Goal: Transaction & Acquisition: Book appointment/travel/reservation

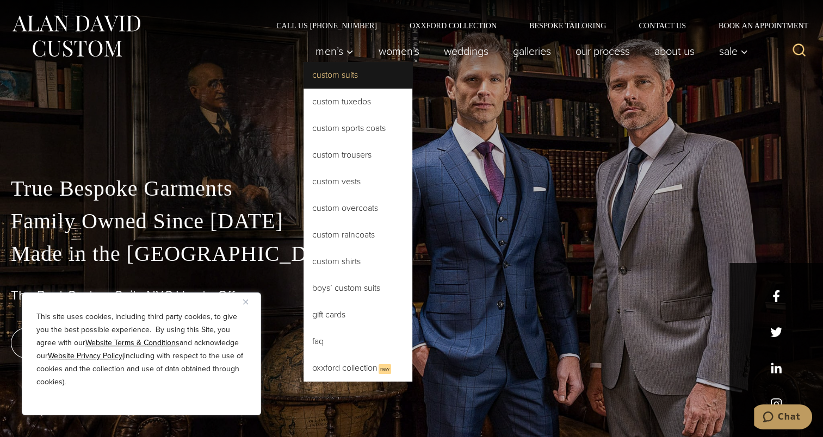
click at [329, 76] on link "Custom Suits" at bounding box center [358, 75] width 109 height 26
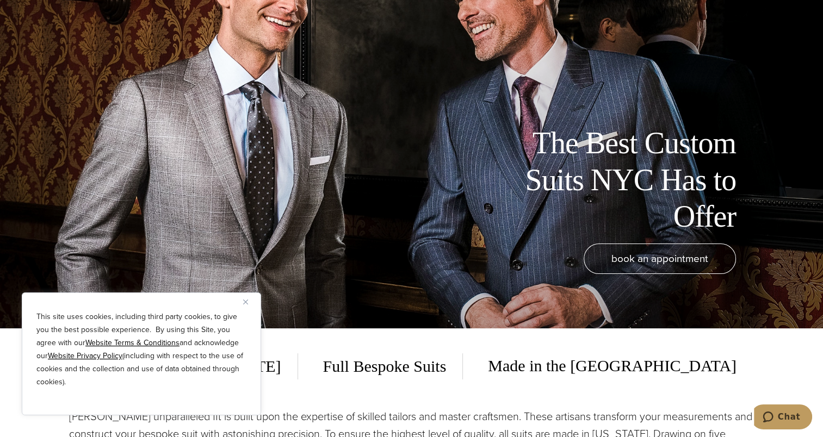
scroll to position [54, 0]
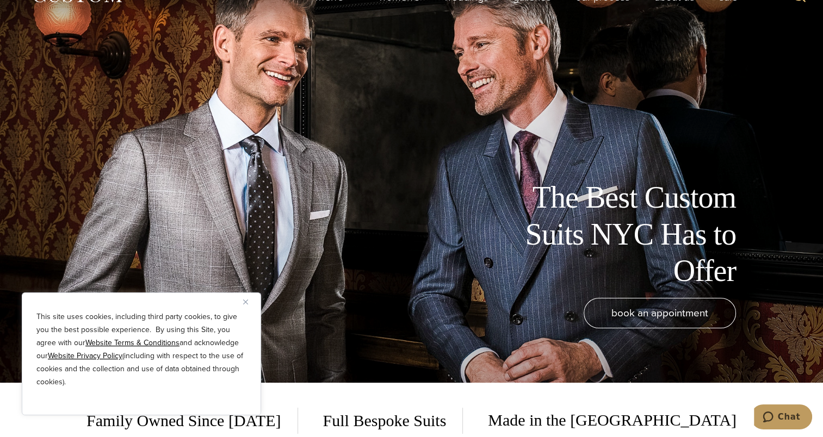
click at [246, 302] on img "Close" at bounding box center [245, 302] width 5 height 5
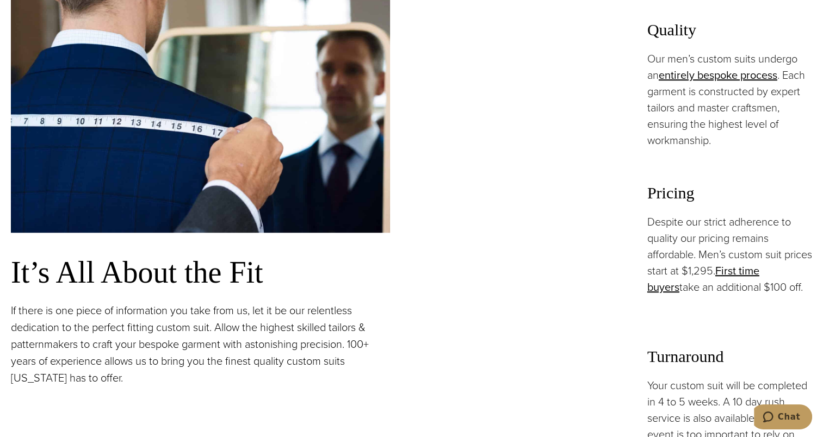
scroll to position [707, 0]
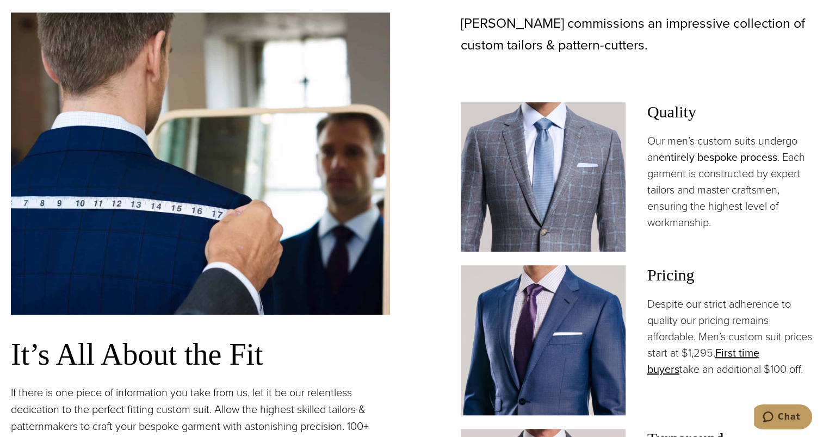
click at [720, 158] on link "entirely bespoke process" at bounding box center [718, 157] width 119 height 16
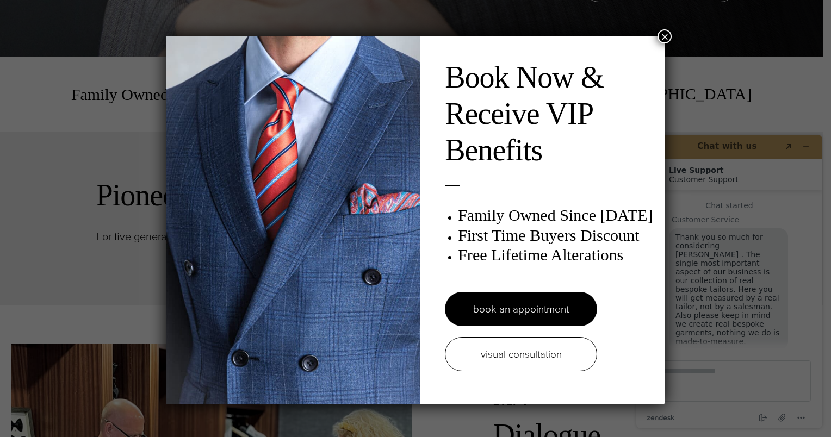
click at [659, 35] on button "×" at bounding box center [665, 36] width 14 height 14
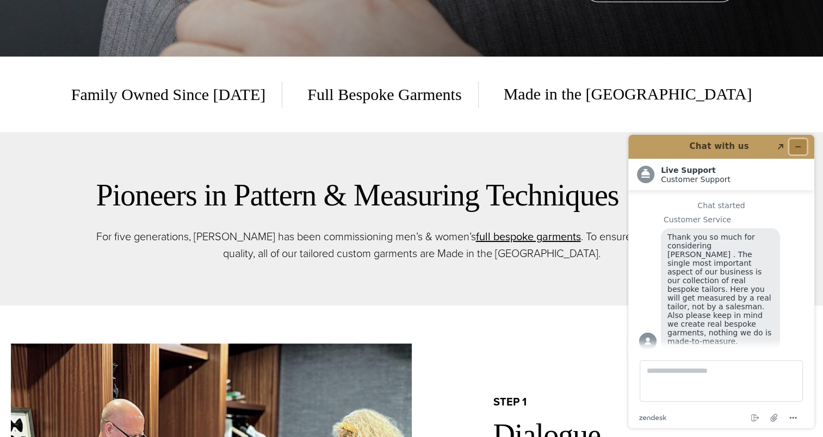
click at [800, 143] on icon "Minimize widget" at bounding box center [798, 147] width 8 height 8
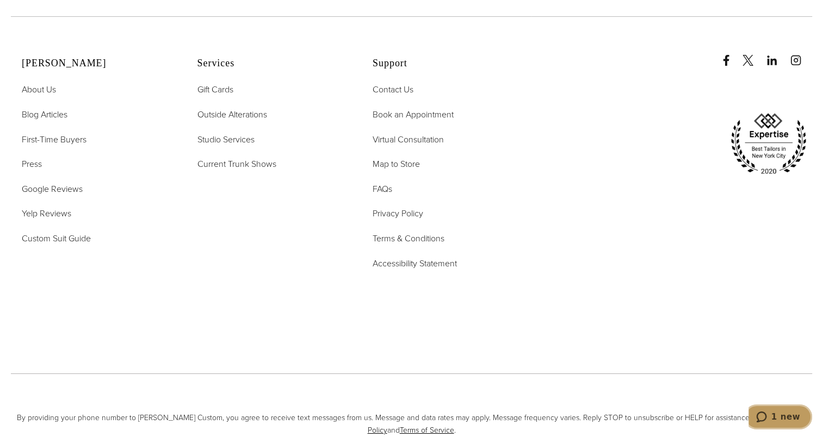
scroll to position [3753, 0]
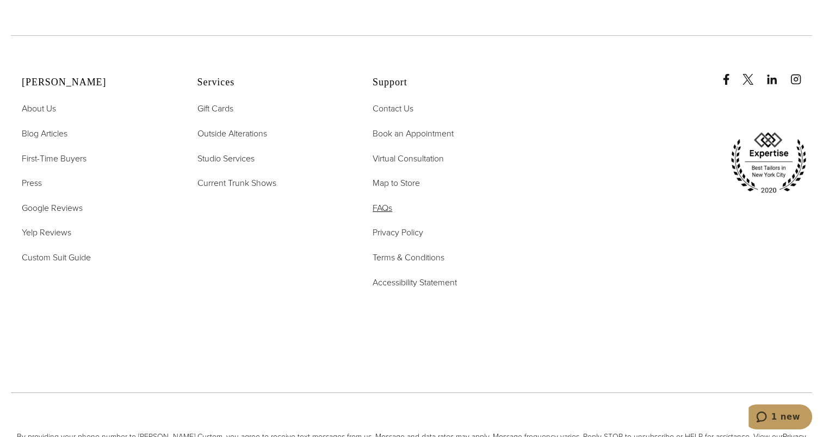
click at [386, 202] on span "FAQs" at bounding box center [383, 208] width 20 height 13
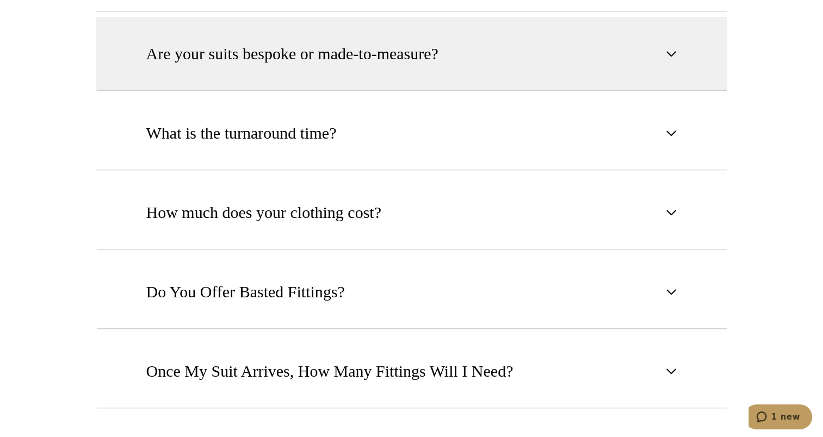
scroll to position [707, 0]
click at [406, 86] on button "Are your suits bespoke or made-to-measure?" at bounding box center [411, 53] width 631 height 74
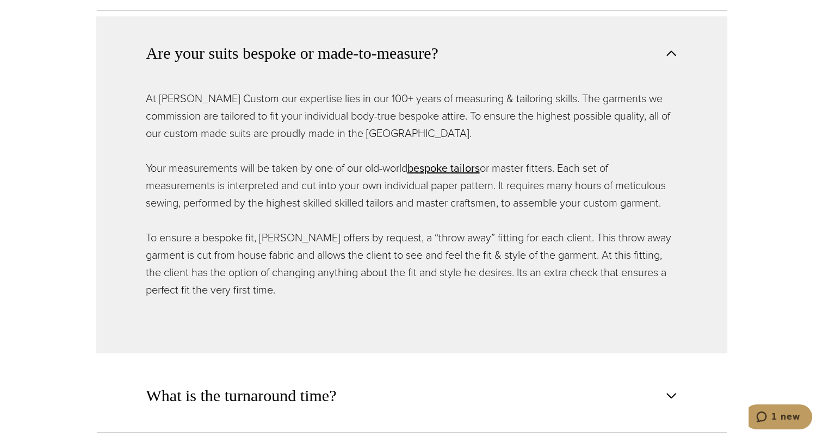
click at [416, 62] on span "Are your suits bespoke or made-to-measure?" at bounding box center [292, 53] width 292 height 24
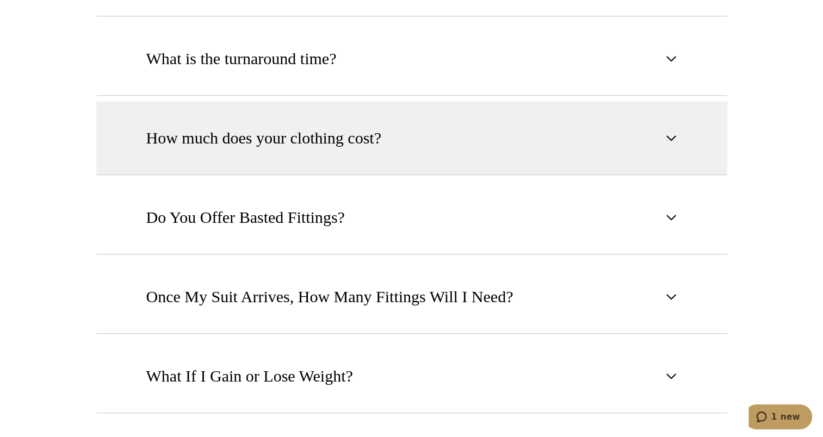
scroll to position [816, 0]
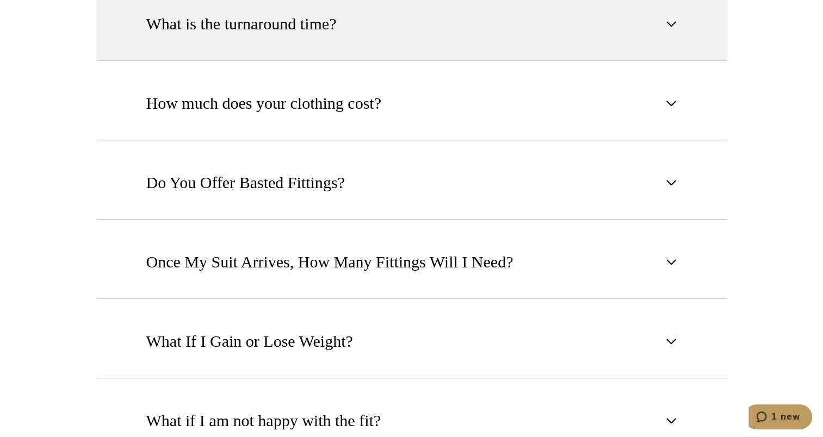
click at [385, 47] on button "What is the turnaround time?" at bounding box center [411, 24] width 631 height 74
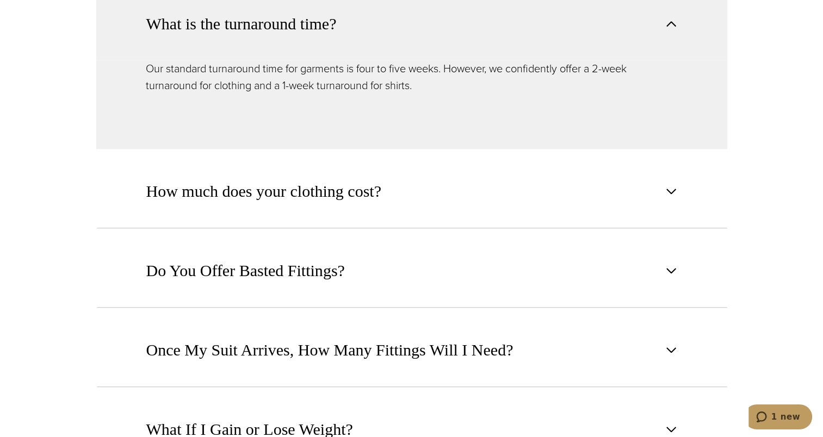
click at [397, 26] on button "What is the turnaround time?" at bounding box center [411, 23] width 631 height 73
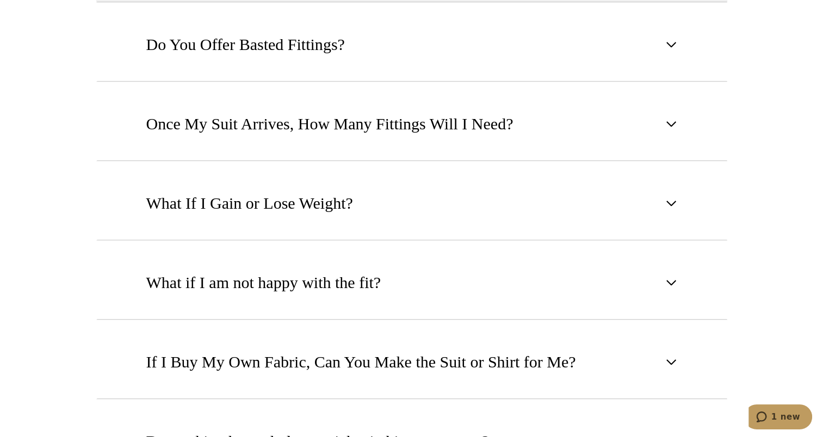
scroll to position [979, 0]
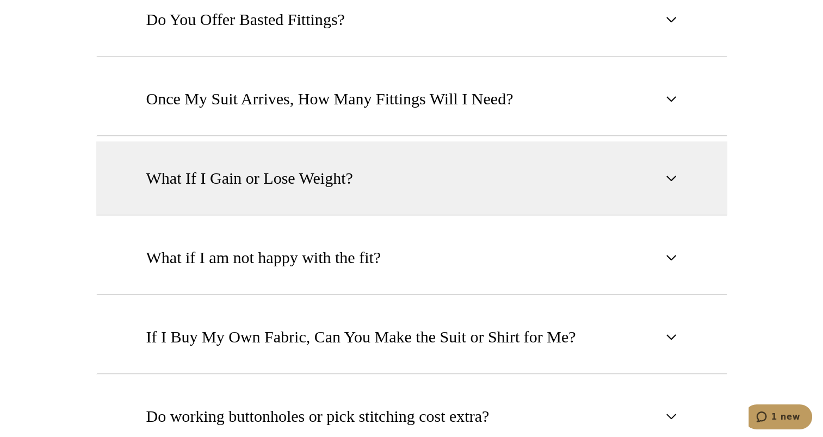
click at [411, 170] on button "What If I Gain or Lose Weight?" at bounding box center [411, 178] width 631 height 74
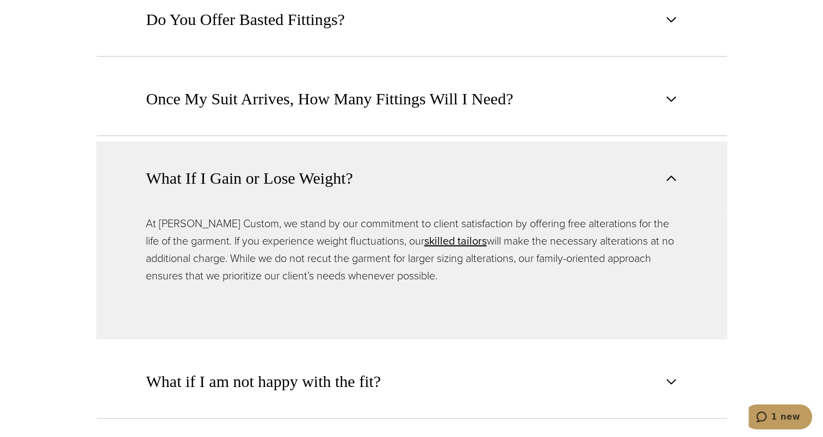
click at [411, 170] on button "What If I Gain or Lose Weight?" at bounding box center [411, 177] width 631 height 73
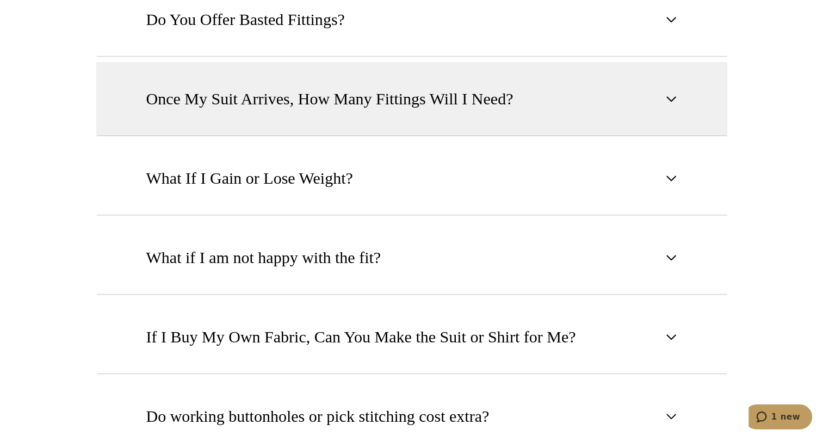
click at [426, 96] on span "Once My Suit Arrives, How Many Fittings Will I Need?" at bounding box center [329, 99] width 367 height 24
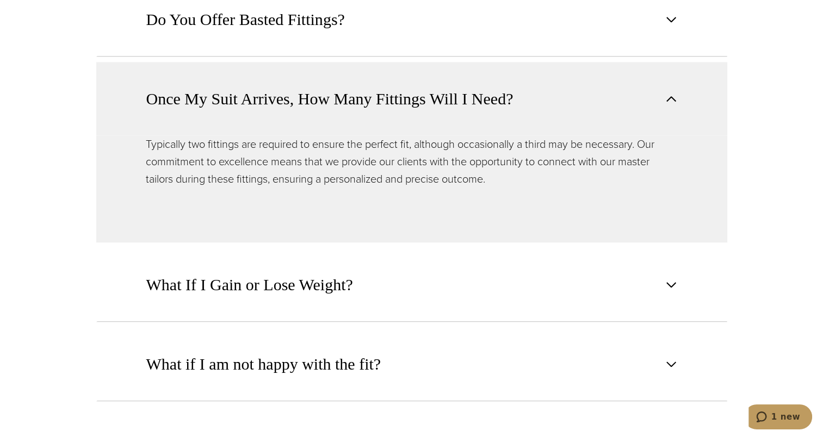
click at [426, 96] on span "Once My Suit Arrives, How Many Fittings Will I Need?" at bounding box center [329, 99] width 367 height 24
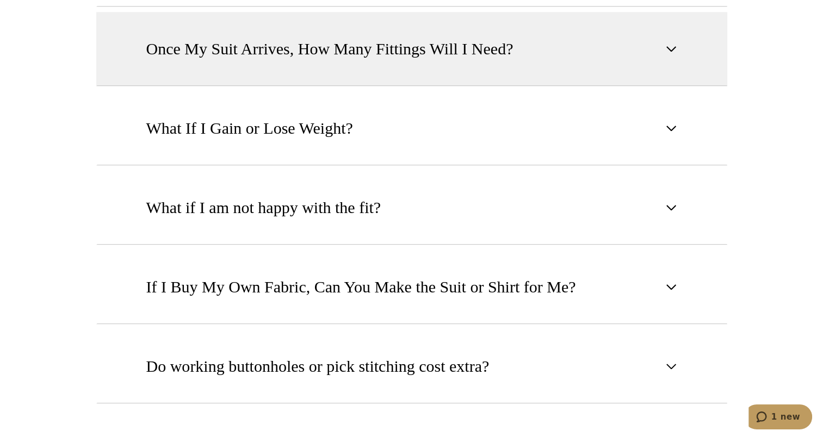
scroll to position [1197, 0]
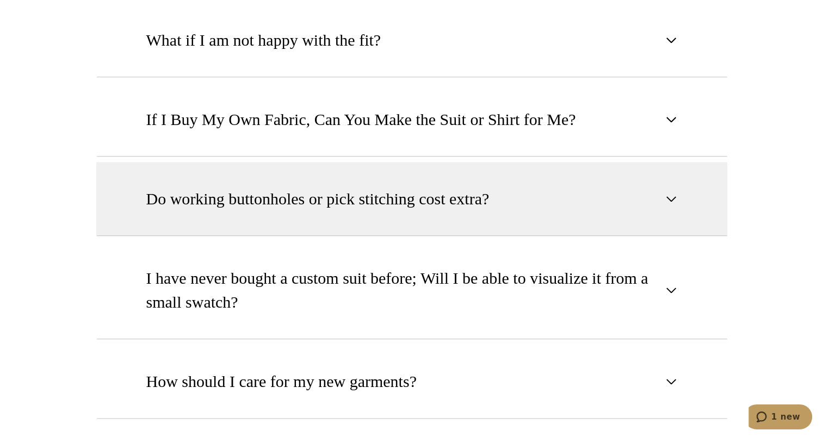
click at [453, 203] on span "Do working buttonholes or pick stitching cost extra?" at bounding box center [317, 199] width 343 height 24
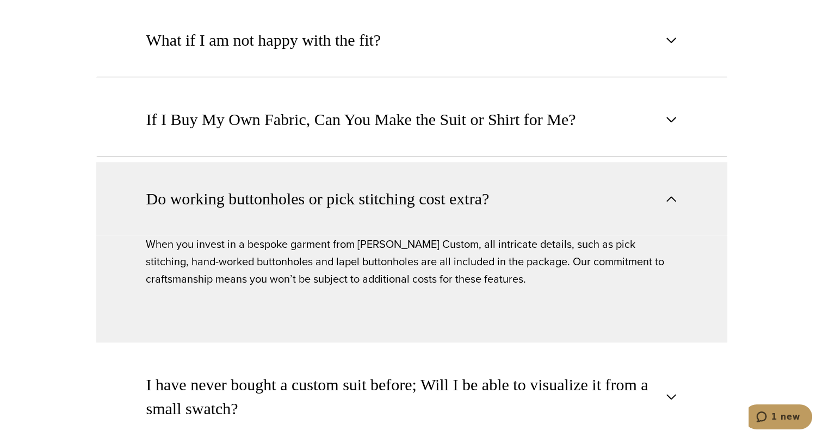
click at [453, 193] on span "Do working buttonholes or pick stitching cost extra?" at bounding box center [317, 199] width 343 height 24
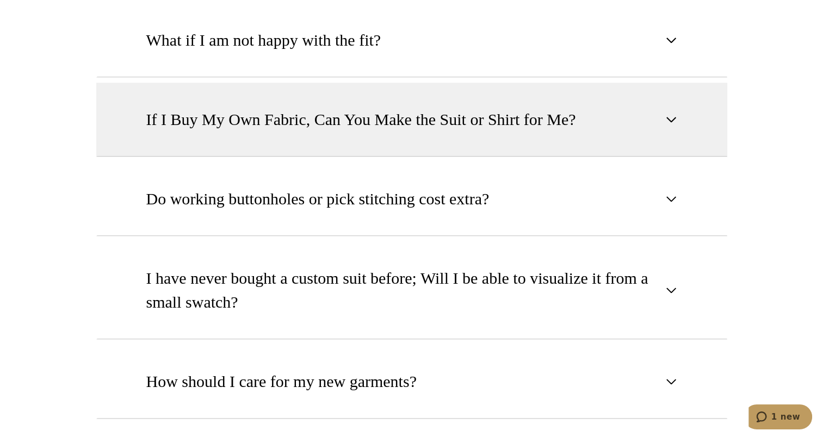
click at [421, 110] on span "If I Buy My Own Fabric, Can You Make the Suit or Shirt for Me?" at bounding box center [361, 120] width 430 height 24
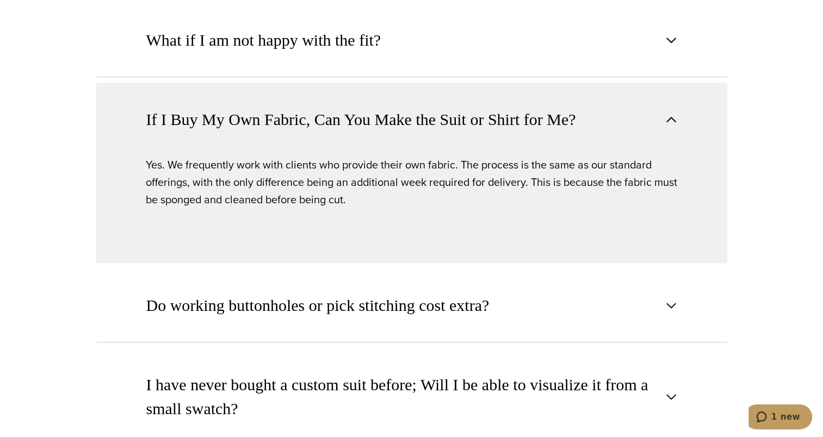
click at [421, 110] on span "If I Buy My Own Fabric, Can You Make the Suit or Shirt for Me?" at bounding box center [361, 120] width 430 height 24
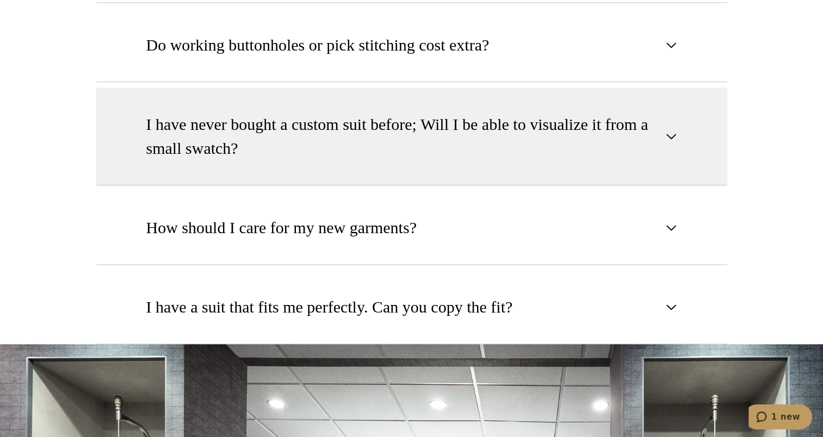
scroll to position [1360, 0]
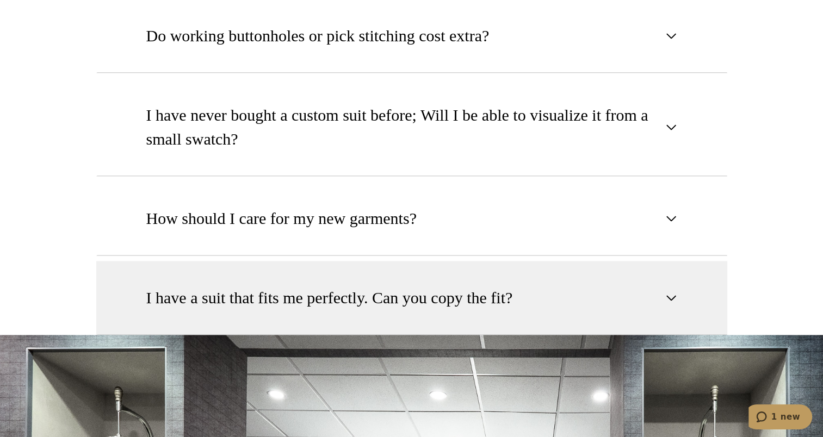
click at [465, 295] on span "I have a suit that fits me perfectly. Can you copy the fit?" at bounding box center [329, 298] width 367 height 24
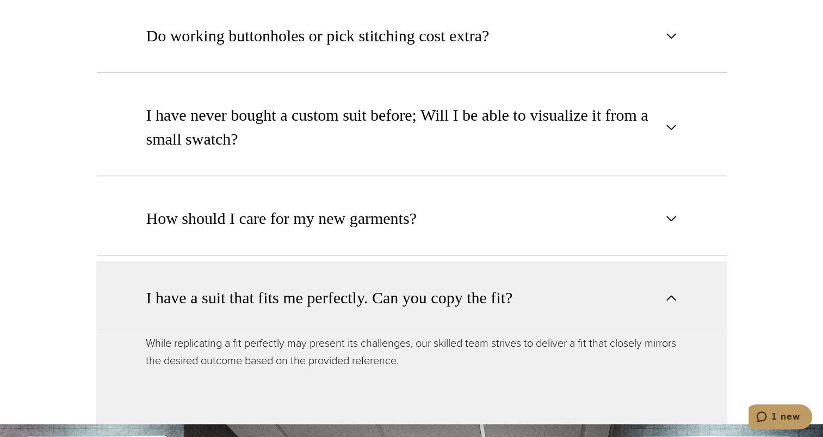
click at [465, 294] on span "I have a suit that fits me perfectly. Can you copy the fit?" at bounding box center [329, 298] width 367 height 24
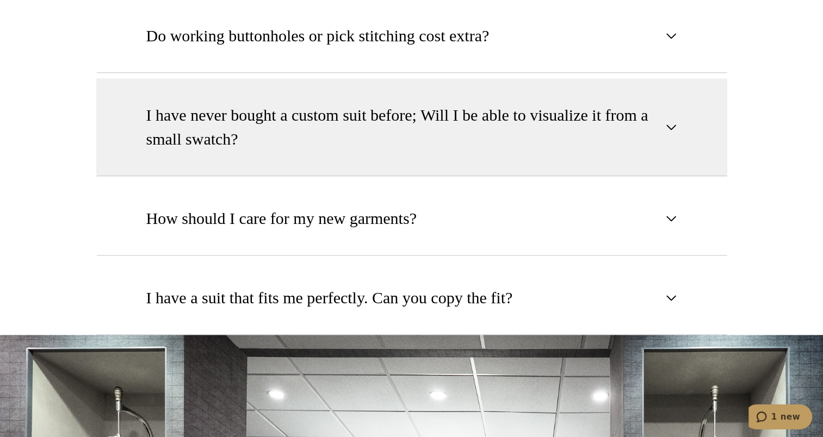
click at [402, 127] on span "I have never bought a custom suit before; Will I be able to visualize it from a…" at bounding box center [402, 127] width 513 height 48
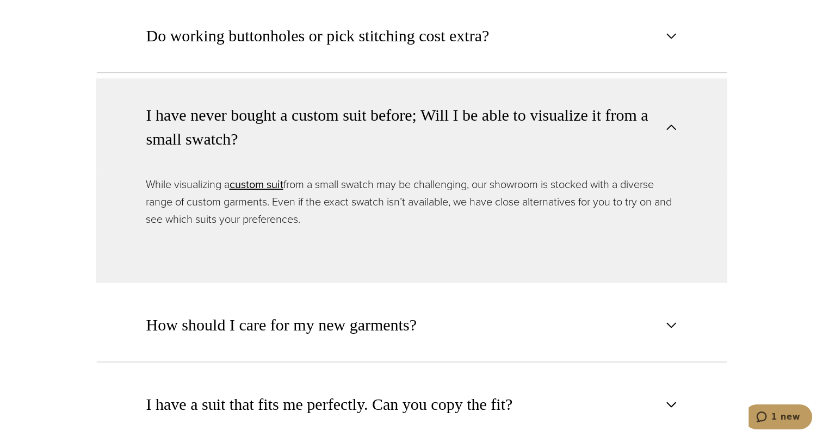
click at [402, 126] on span "I have never bought a custom suit before; Will I be able to visualize it from a…" at bounding box center [402, 127] width 513 height 48
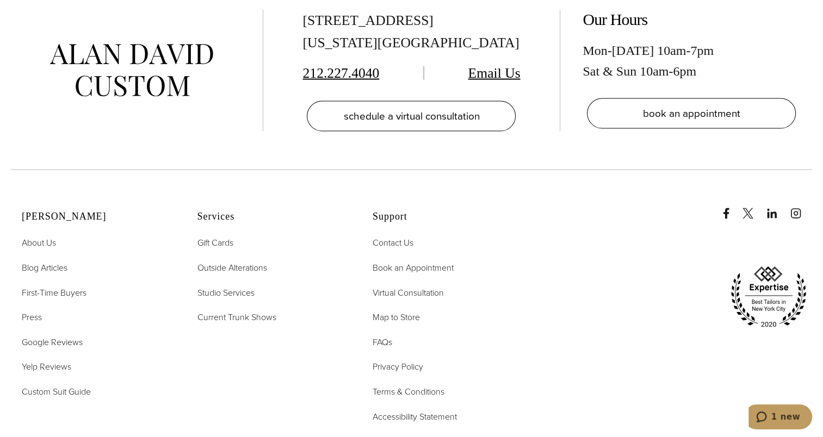
scroll to position [2171, 0]
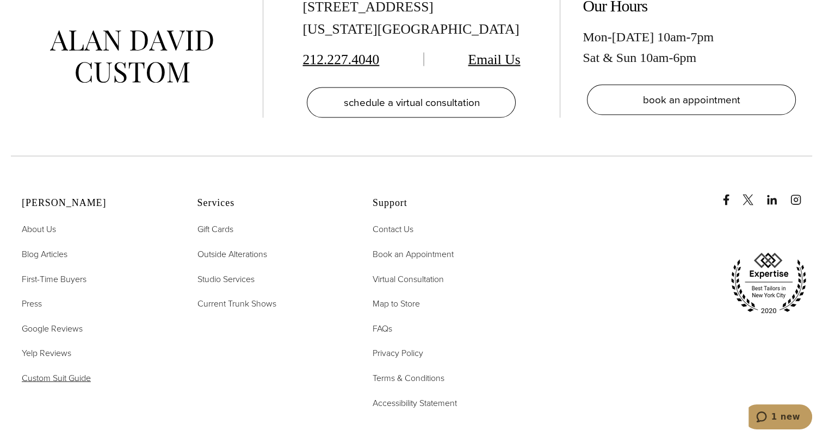
click at [53, 378] on span "Custom Suit Guide" at bounding box center [56, 378] width 69 height 13
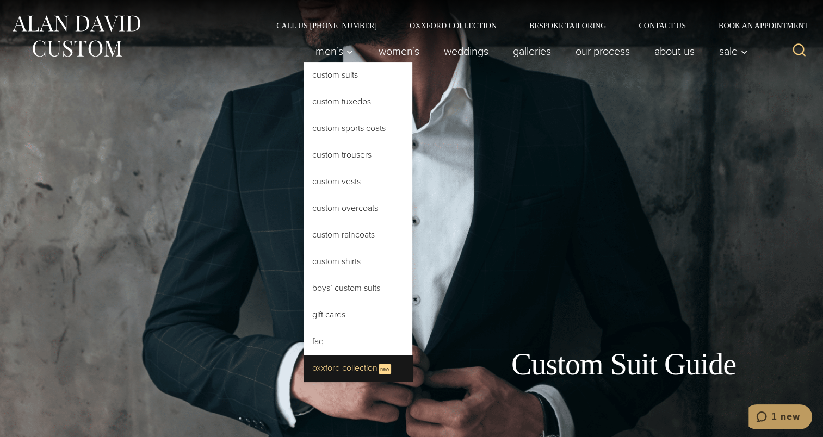
click at [341, 363] on link "Oxxford Collection New" at bounding box center [358, 368] width 109 height 27
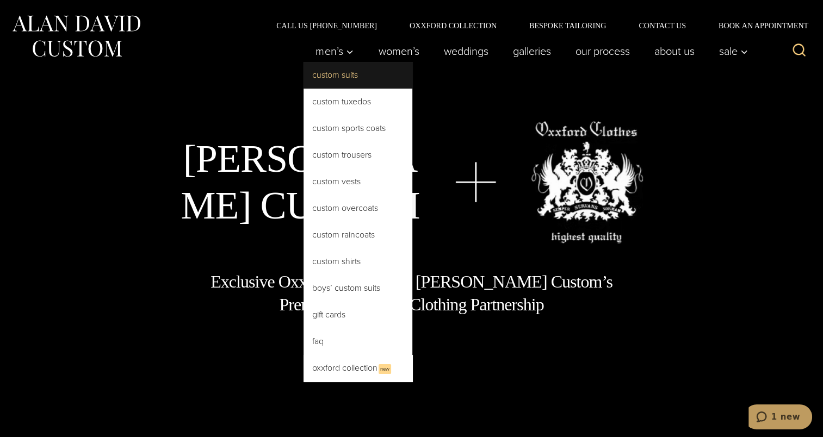
click at [348, 83] on link "Custom Suits" at bounding box center [358, 75] width 109 height 26
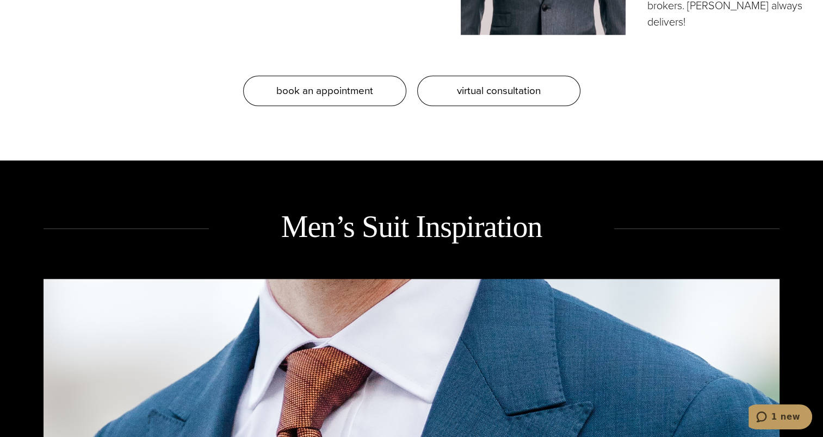
scroll to position [1197, 0]
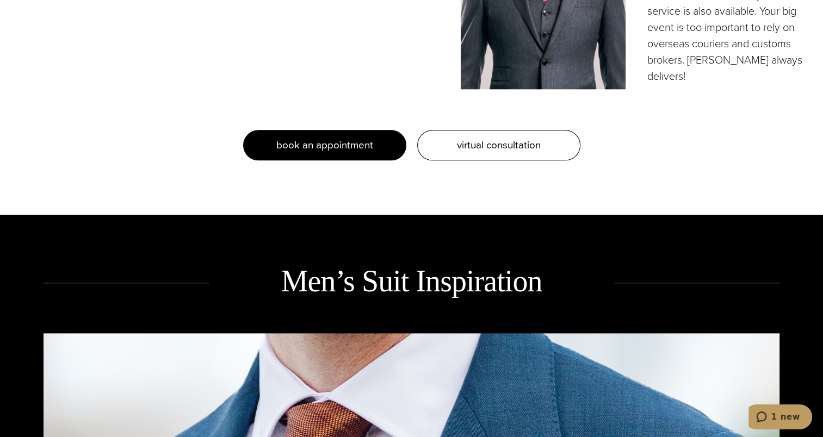
click at [369, 152] on link "book an appointment" at bounding box center [324, 145] width 163 height 30
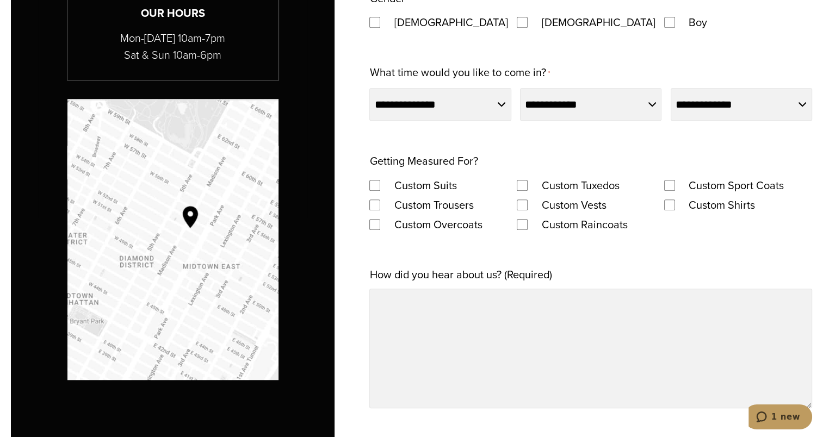
scroll to position [816, 0]
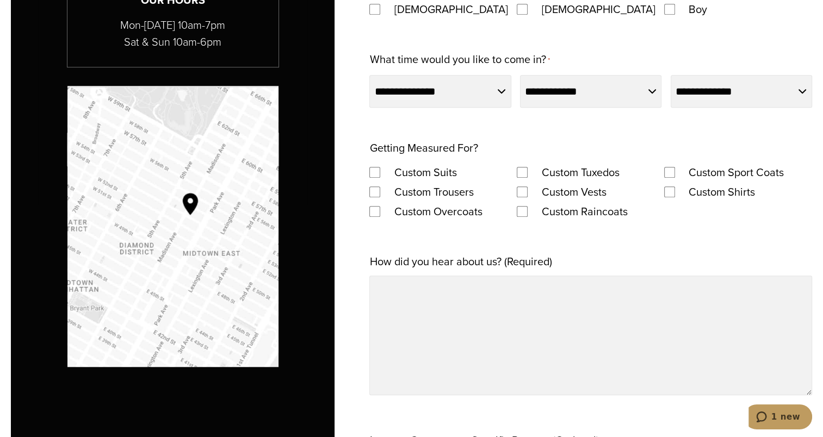
click at [434, 168] on label "Custom Suits" at bounding box center [425, 173] width 84 height 20
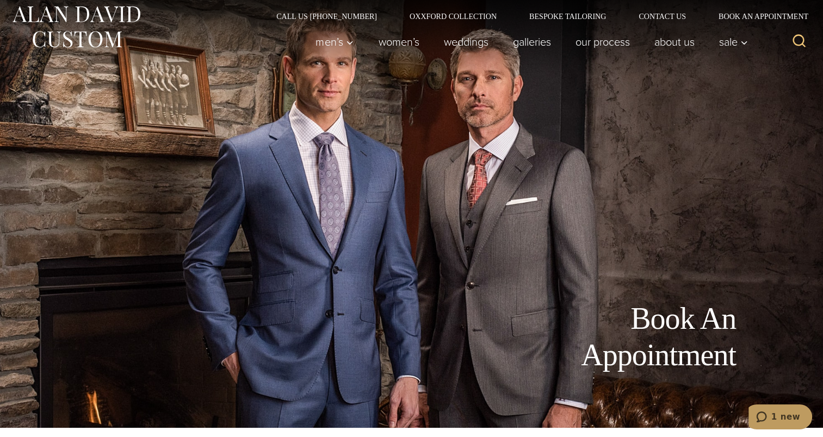
scroll to position [0, 0]
